Goal: Navigation & Orientation: Find specific page/section

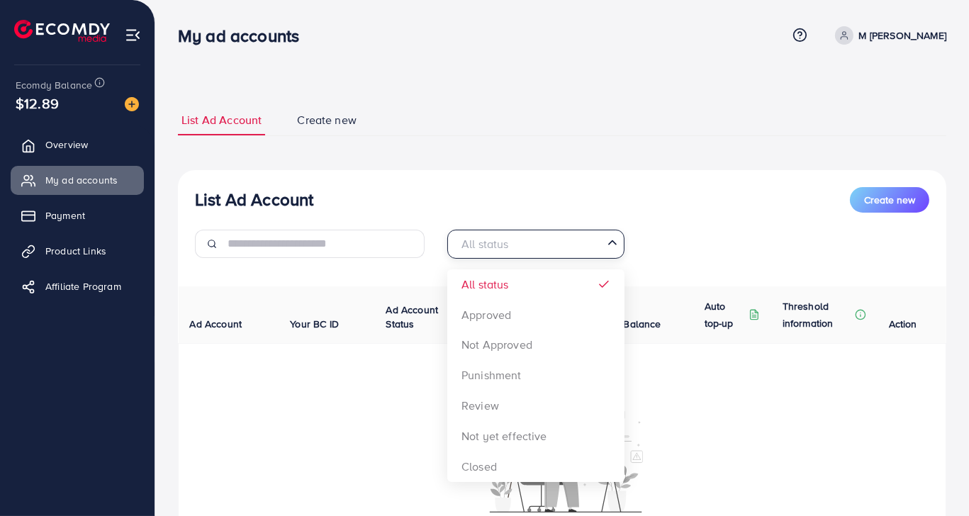
click at [487, 237] on div "All status" at bounding box center [527, 242] width 151 height 25
click at [510, 325] on div "List Ad Account Create new All status Loading... All status Approved Not Approv…" at bounding box center [562, 376] width 768 height 413
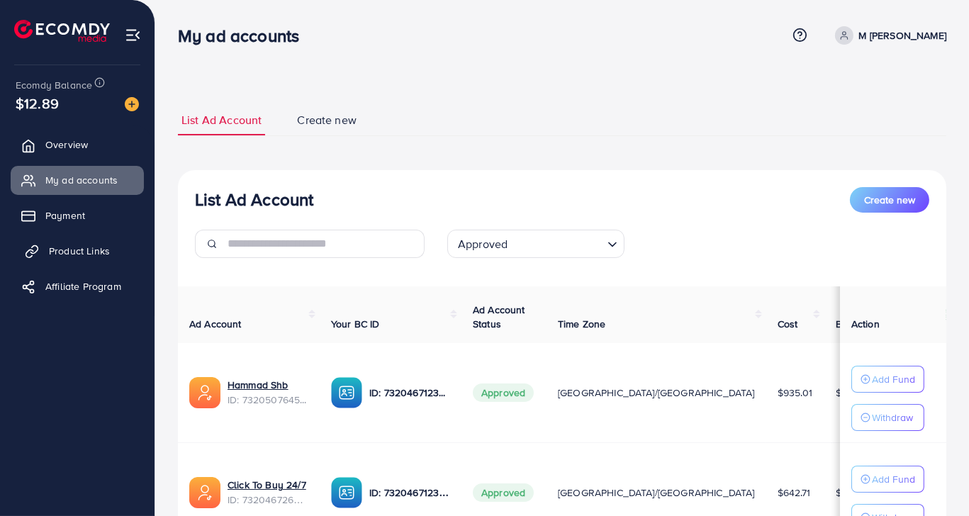
click at [89, 247] on span "Product Links" at bounding box center [79, 251] width 61 height 14
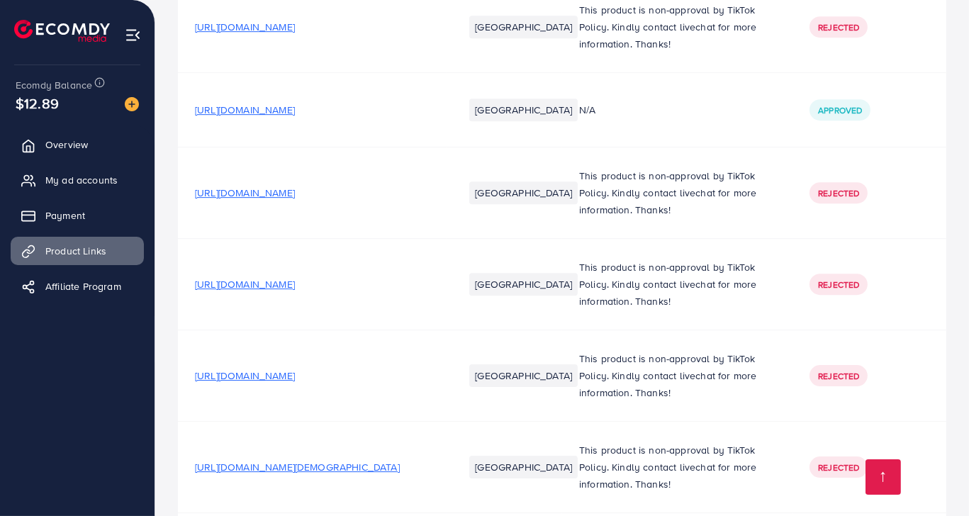
scroll to position [5976, 0]
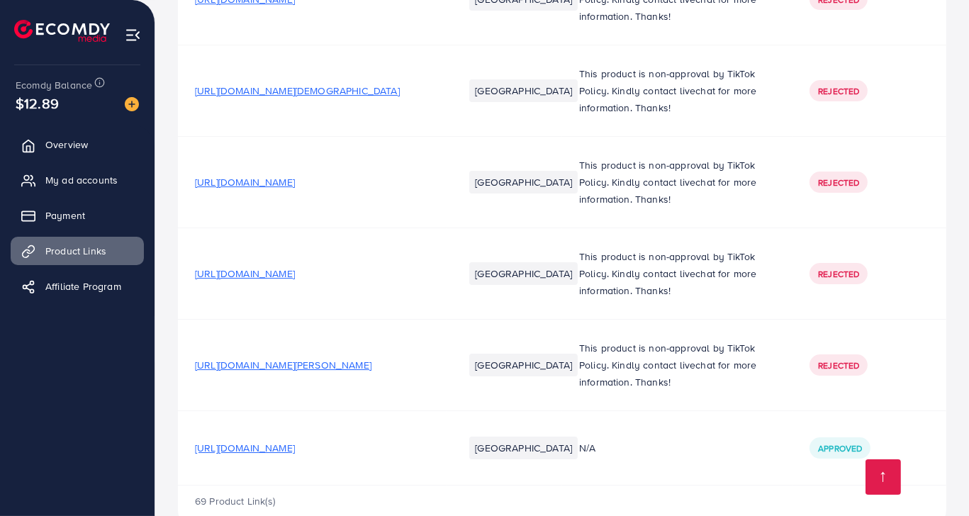
click at [359, 358] on span "[URL][DOMAIN_NAME][PERSON_NAME]" at bounding box center [283, 365] width 176 height 14
click at [284, 267] on span "[URL][DOMAIN_NAME]" at bounding box center [245, 274] width 100 height 14
click at [295, 175] on span "[URL][DOMAIN_NAME]" at bounding box center [245, 182] width 100 height 14
click at [315, 84] on span "[URL][DOMAIN_NAME][DEMOGRAPHIC_DATA]" at bounding box center [297, 91] width 205 height 14
click at [295, 267] on span "[URL][DOMAIN_NAME]" at bounding box center [245, 274] width 100 height 14
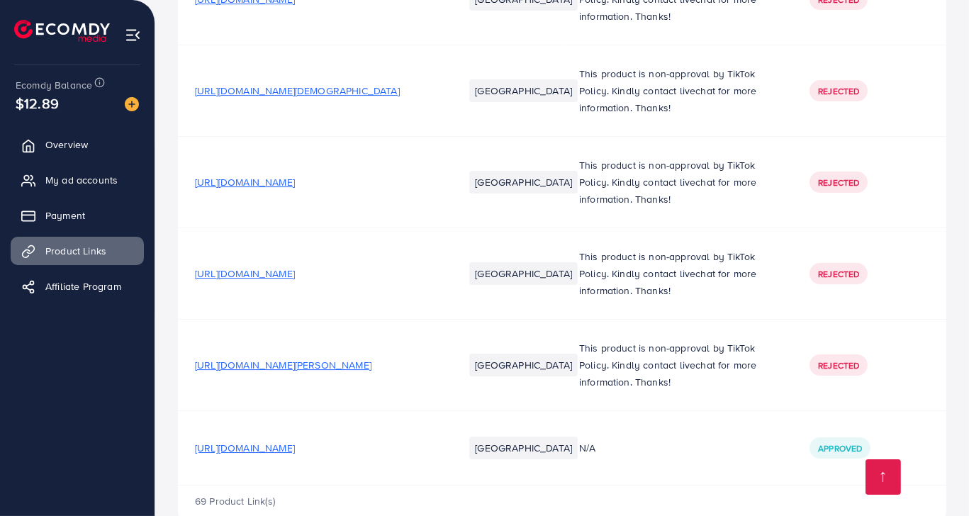
click at [339, 358] on span "[URL][DOMAIN_NAME][PERSON_NAME]" at bounding box center [283, 365] width 176 height 14
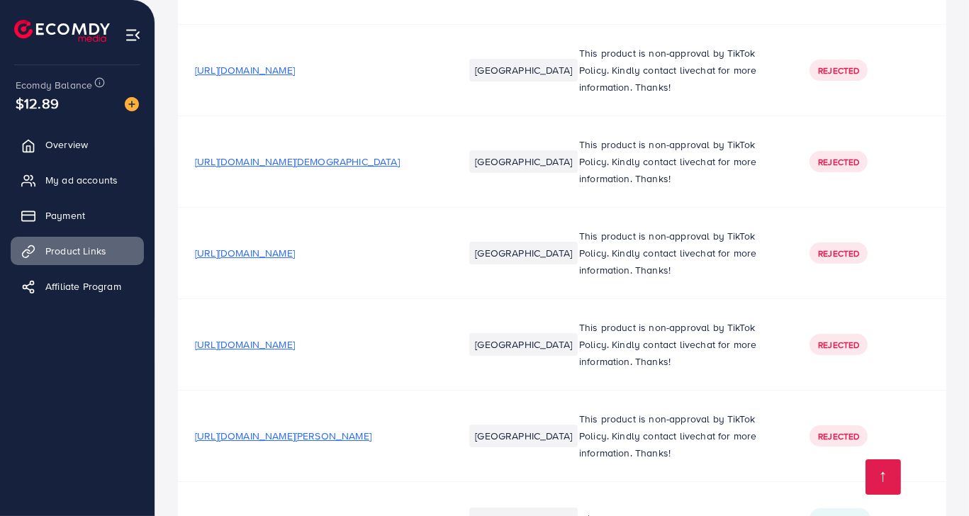
click at [295, 63] on span "[URL][DOMAIN_NAME]" at bounding box center [245, 70] width 100 height 14
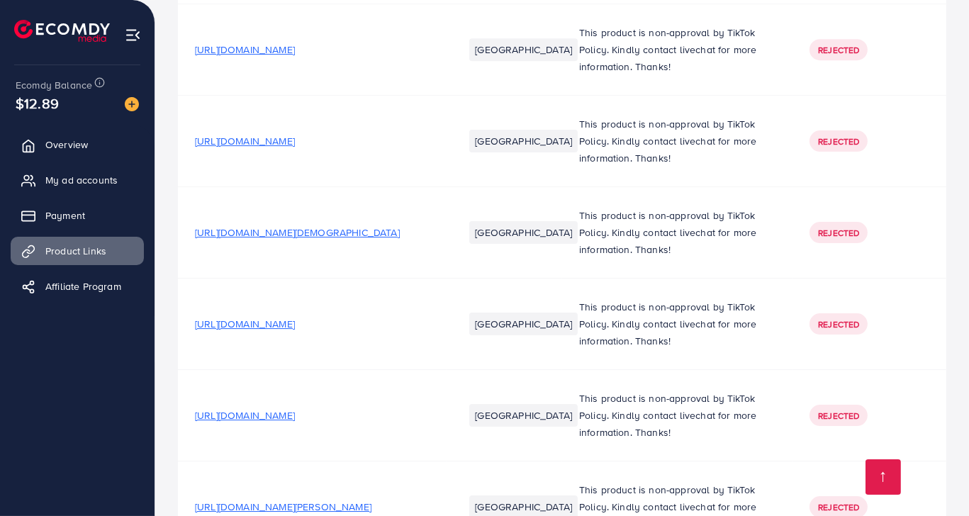
click at [295, 43] on span "[URL][DOMAIN_NAME]" at bounding box center [245, 50] width 100 height 14
click at [295, 134] on span "[URL][DOMAIN_NAME]" at bounding box center [245, 141] width 100 height 14
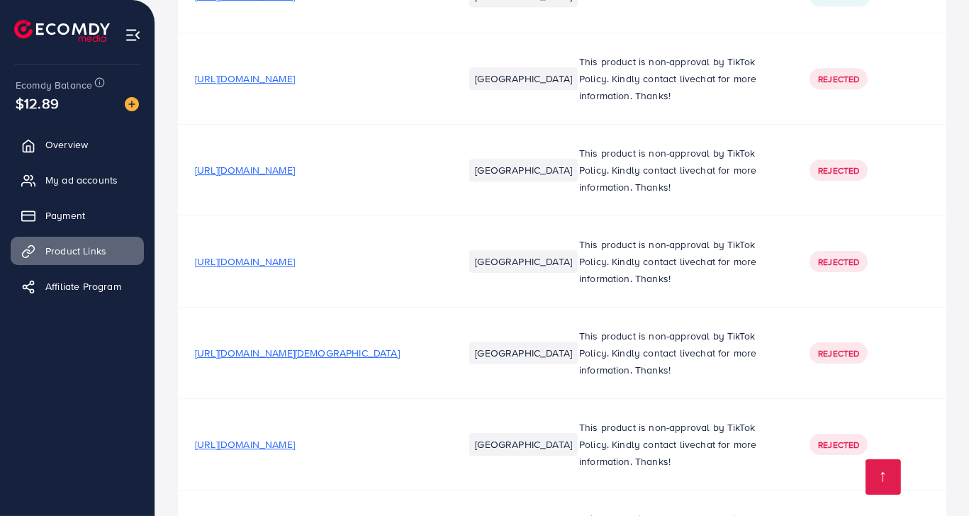
scroll to position [5693, 0]
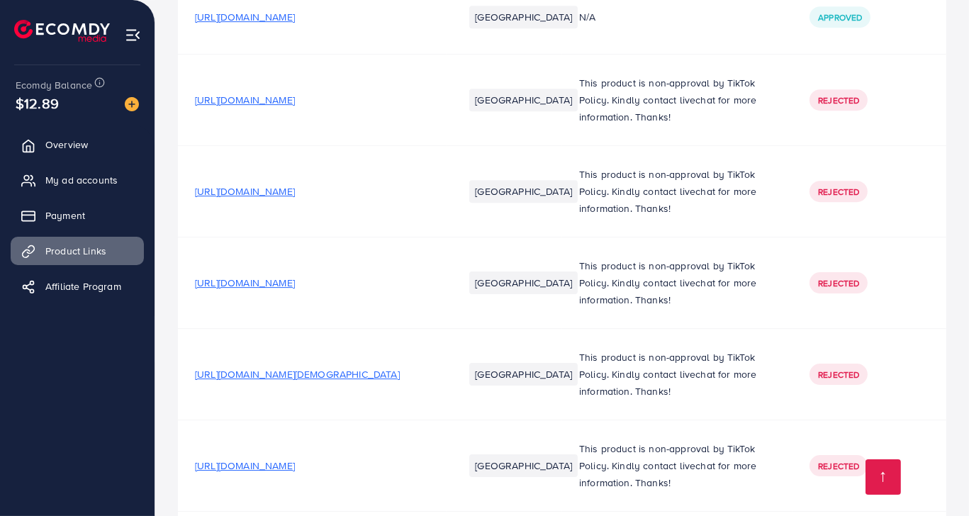
click at [295, 93] on span "[URL][DOMAIN_NAME]" at bounding box center [245, 100] width 100 height 14
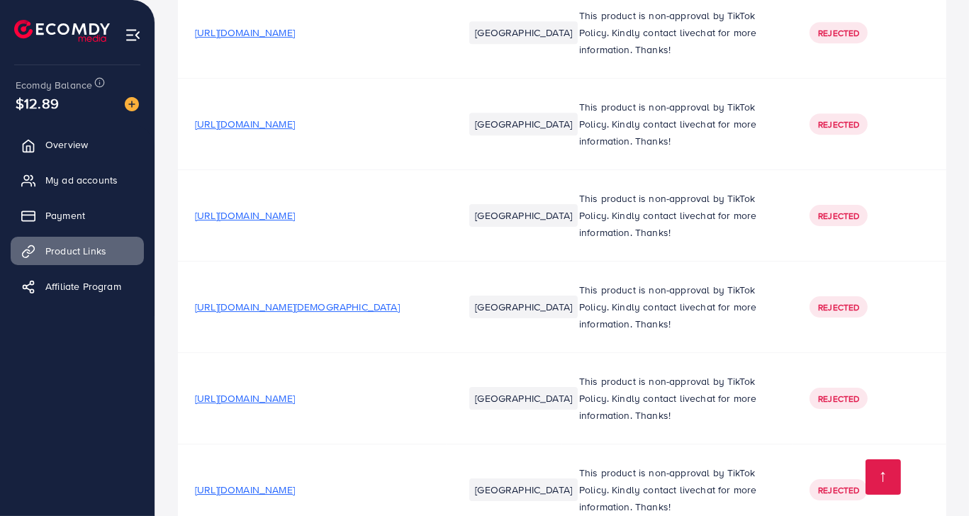
scroll to position [5976, 0]
